Goal: Use online tool/utility: Utilize a website feature to perform a specific function

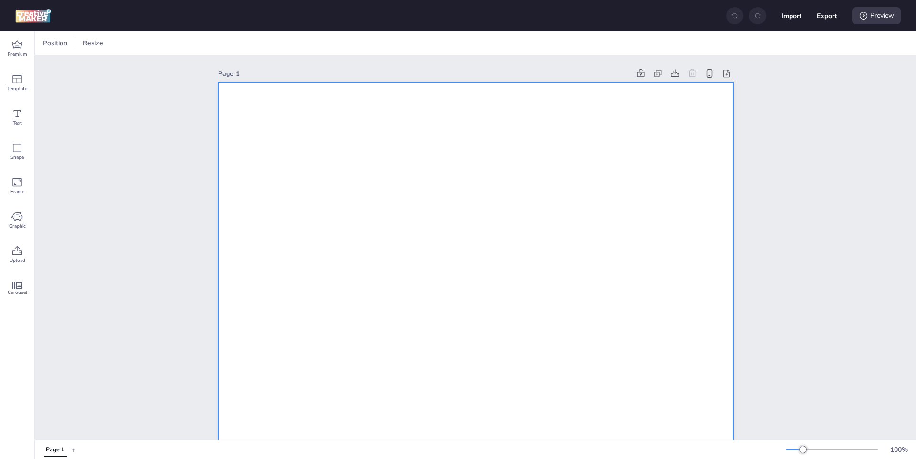
drag, startPoint x: 130, startPoint y: 44, endPoint x: 204, endPoint y: 71, distance: 78.6
click at [204, 72] on div "Position Resize Page 1 Page 1 + 100 %" at bounding box center [475, 245] width 881 height 428
click at [200, 45] on span "Resize" at bounding box center [199, 43] width 24 height 10
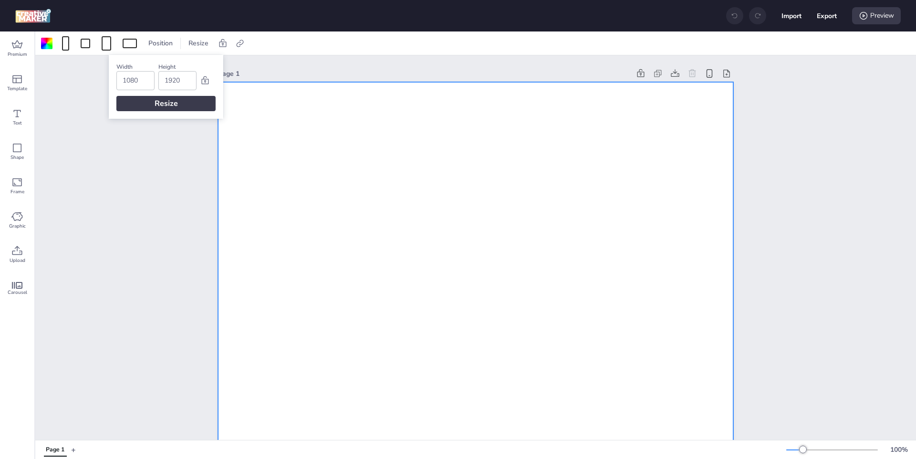
click at [142, 76] on input "1080" at bounding box center [136, 81] width 26 height 18
type input "452"
type input "226"
click at [138, 100] on div "Resize" at bounding box center [165, 103] width 99 height 15
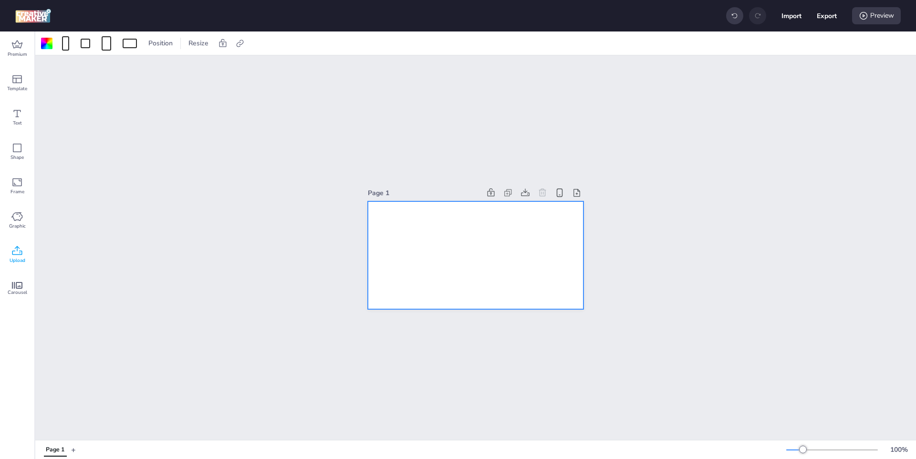
click at [25, 255] on div "Upload" at bounding box center [17, 255] width 34 height 34
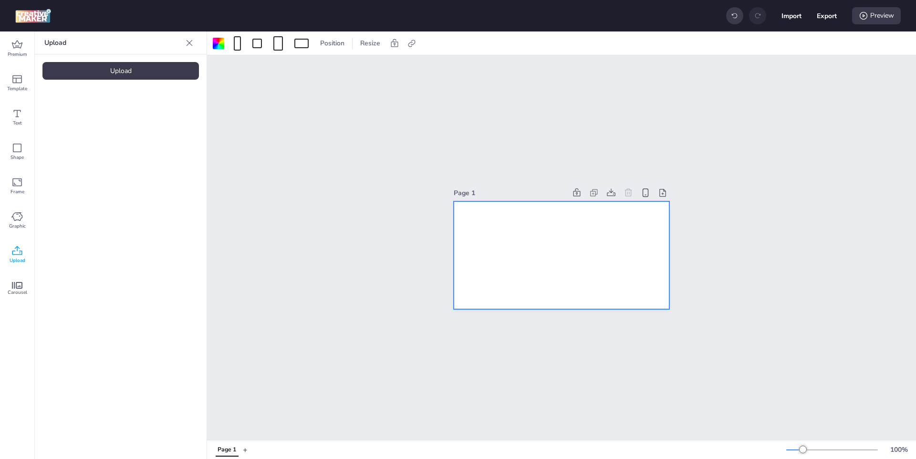
click at [114, 72] on div "Upload" at bounding box center [120, 71] width 157 height 18
click at [76, 133] on img at bounding box center [81, 133] width 58 height 10
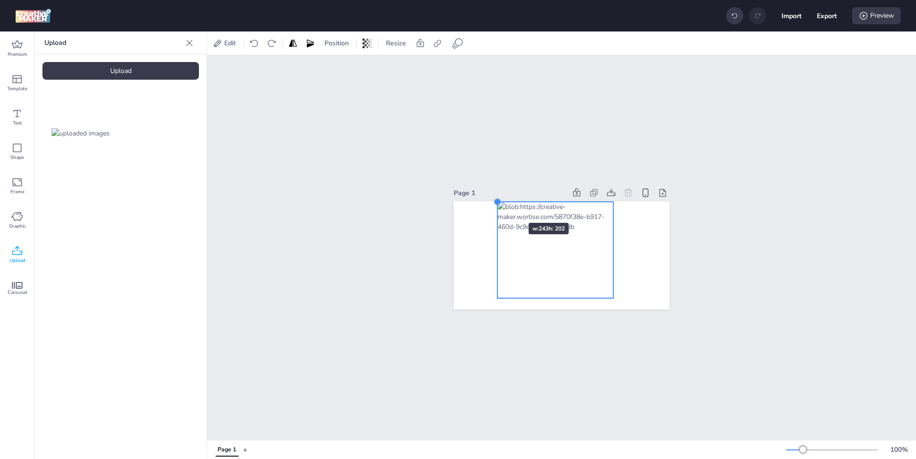
drag, startPoint x: 512, startPoint y: 212, endPoint x: 500, endPoint y: 206, distance: 13.7
click at [500, 206] on div at bounding box center [562, 255] width 216 height 108
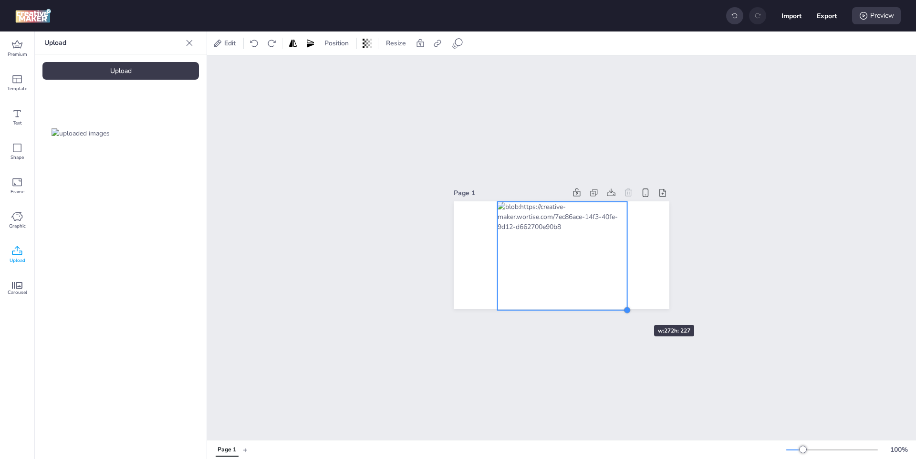
drag, startPoint x: 612, startPoint y: 299, endPoint x: 626, endPoint y: 308, distance: 16.5
click at [626, 308] on div at bounding box center [627, 310] width 8 height 8
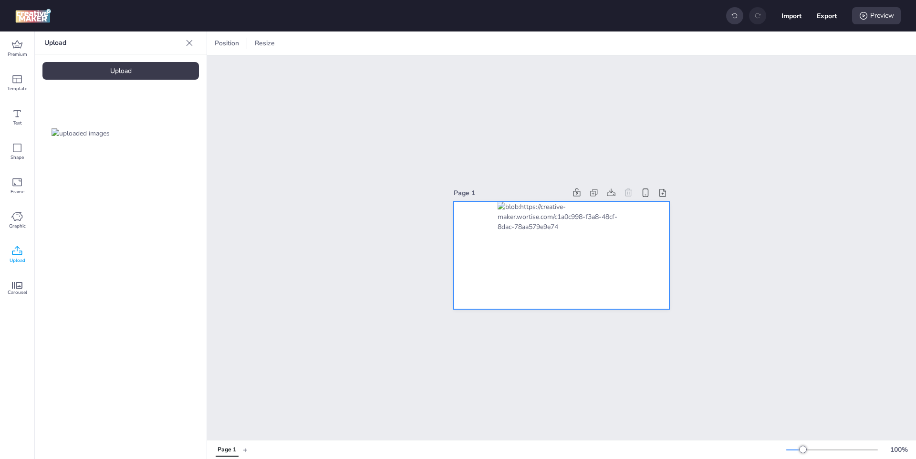
click at [486, 250] on div at bounding box center [562, 255] width 216 height 108
click at [217, 43] on div at bounding box center [218, 43] width 11 height 11
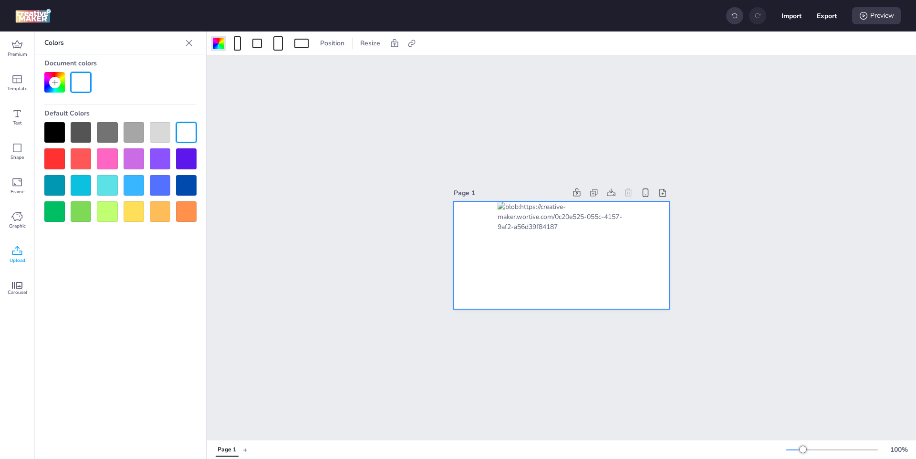
click at [48, 82] on div at bounding box center [54, 82] width 21 height 21
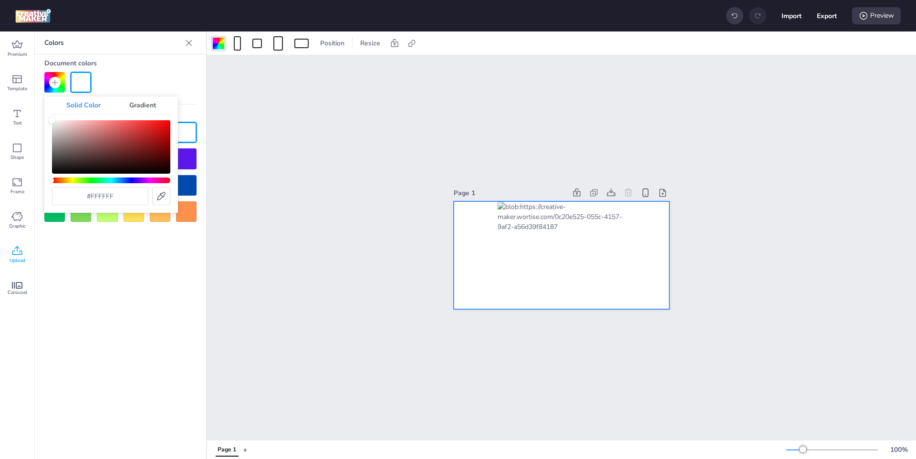
click at [159, 198] on icon at bounding box center [161, 195] width 11 height 11
type input "#2c2282"
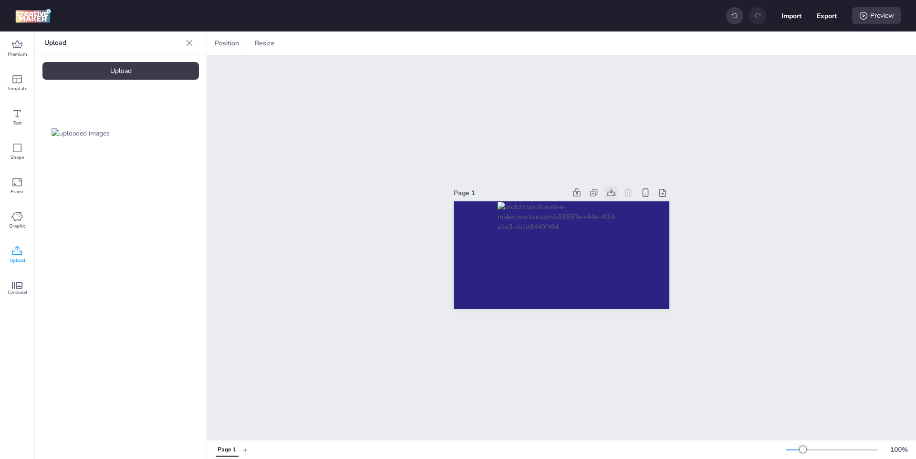
click at [608, 189] on icon at bounding box center [612, 193] width 10 height 10
